Goal: Find specific page/section

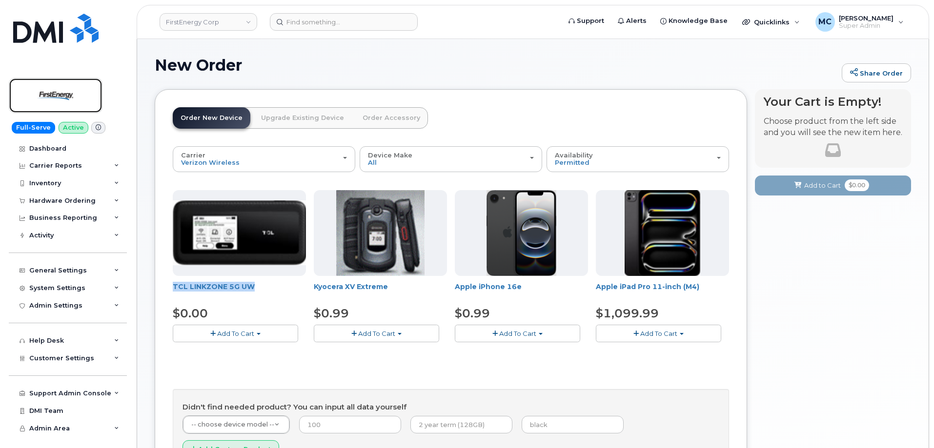
click at [76, 96] on img at bounding box center [55, 95] width 75 height 28
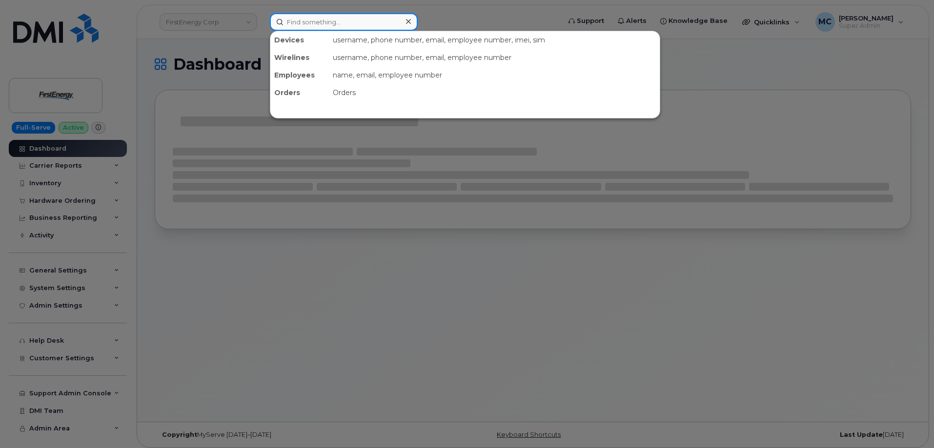
click at [321, 24] on input at bounding box center [344, 22] width 148 height 18
paste input "2066057464"
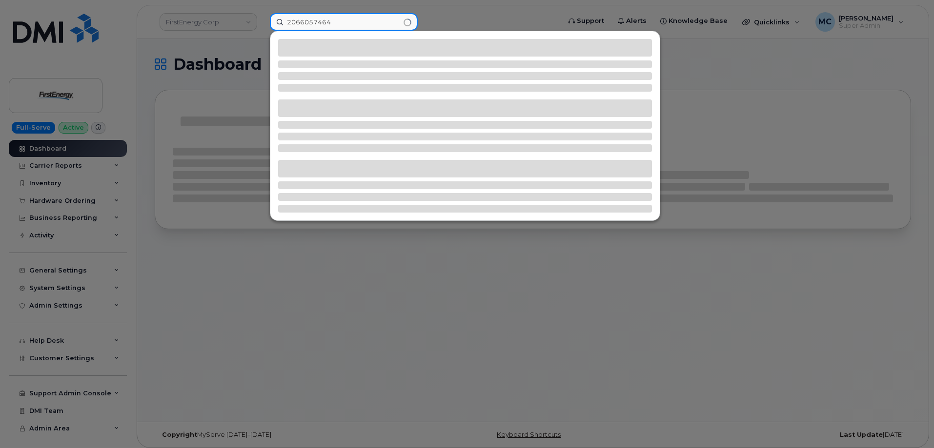
type input "2066057464"
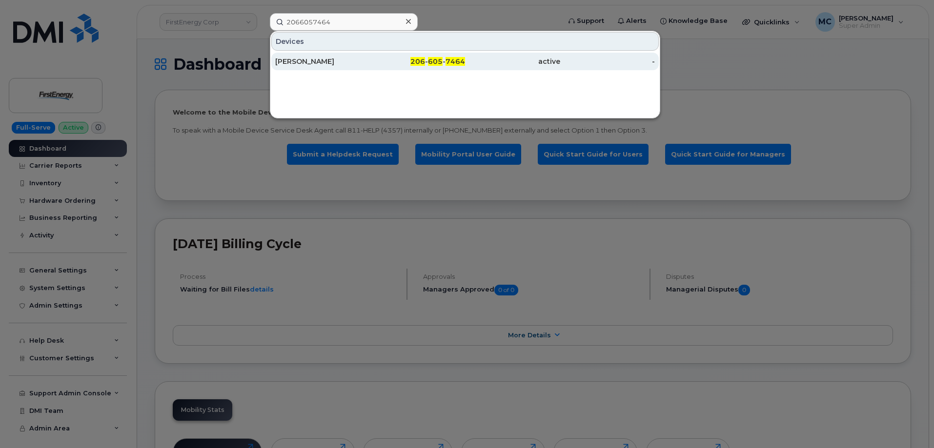
click at [333, 58] on div "[PERSON_NAME]" at bounding box center [322, 62] width 95 height 10
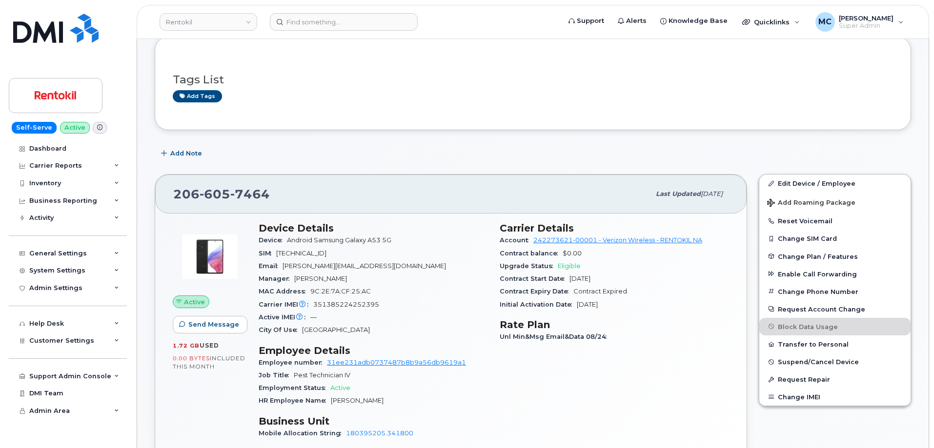
scroll to position [58, 0]
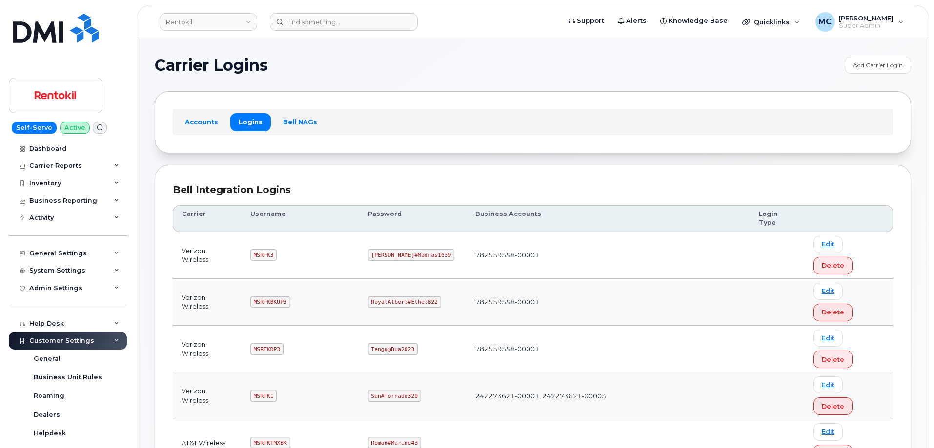
click at [348, 69] on h1 "Carrier Logins" at bounding box center [497, 66] width 685 height 16
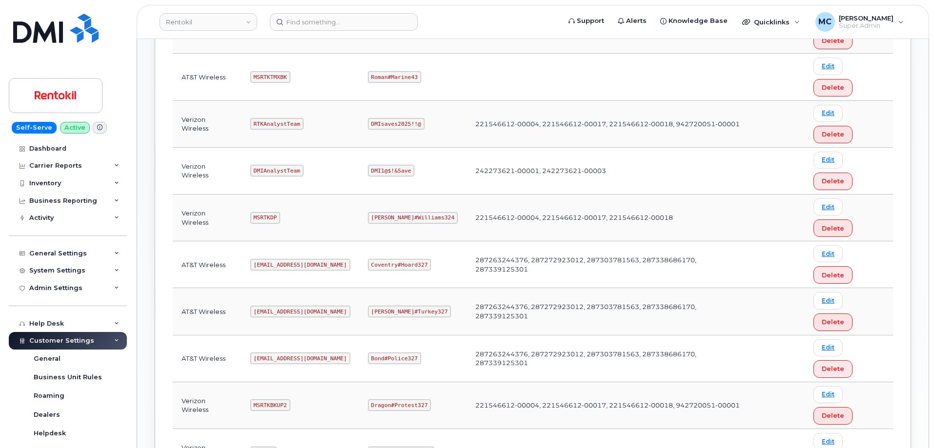
scroll to position [358, 0]
